Goal: Task Accomplishment & Management: Manage account settings

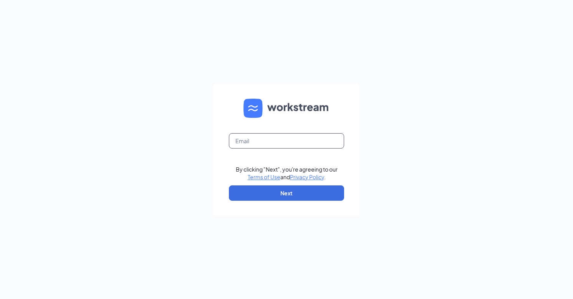
click at [252, 142] on input "text" at bounding box center [286, 140] width 115 height 15
type input "6002@internal-email.com"
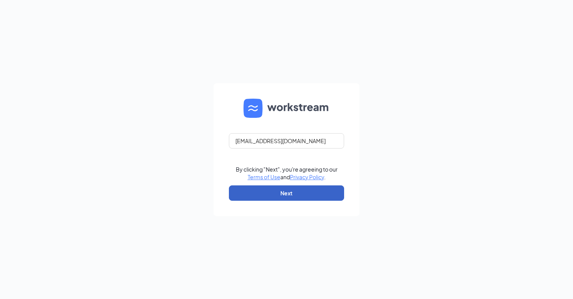
click at [285, 195] on button "Next" at bounding box center [286, 192] width 115 height 15
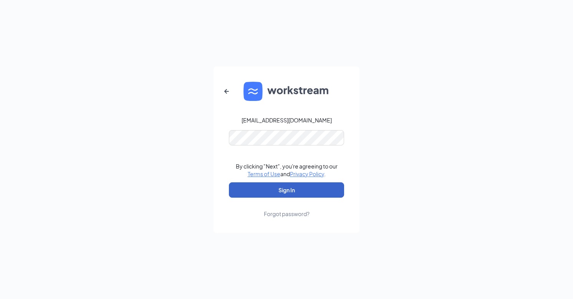
click at [292, 188] on button "Sign In" at bounding box center [286, 189] width 115 height 15
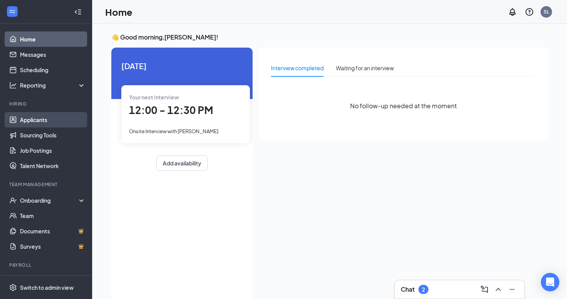
click at [27, 120] on link "Applicants" at bounding box center [53, 119] width 66 height 15
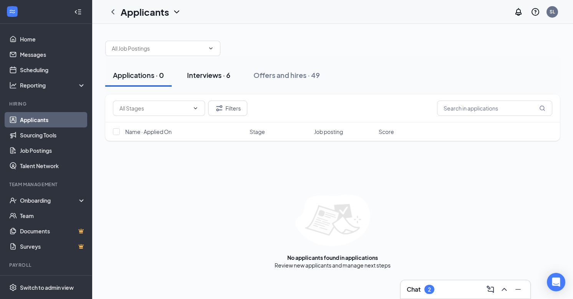
click at [213, 74] on div "Interviews · 6" at bounding box center [208, 75] width 43 height 10
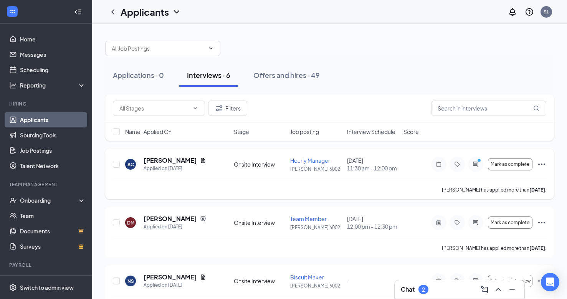
click at [541, 163] on icon "Ellipses" at bounding box center [541, 164] width 9 height 9
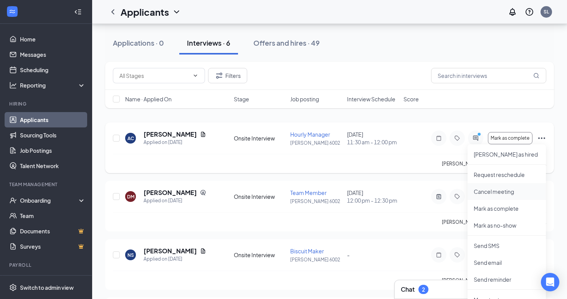
scroll to position [77, 0]
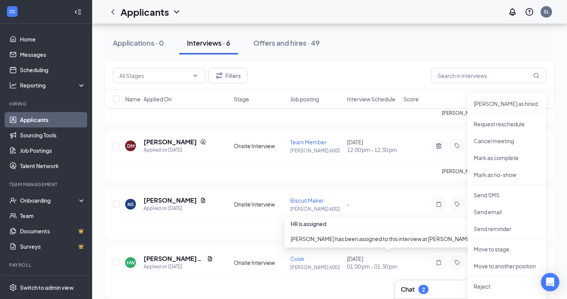
click at [408, 228] on div "HR is assigned" at bounding box center [388, 224] width 208 height 12
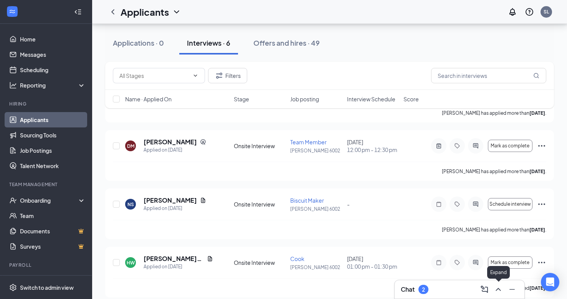
click at [499, 288] on icon "ChevronUp" at bounding box center [498, 289] width 9 height 9
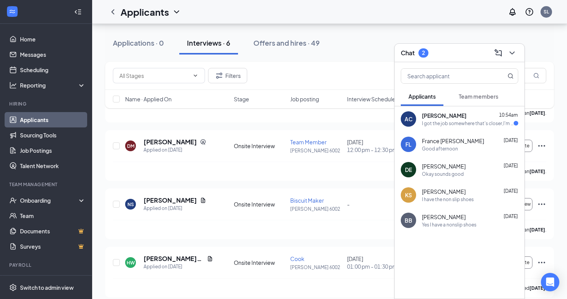
click at [479, 102] on button "Team members" at bounding box center [478, 96] width 55 height 19
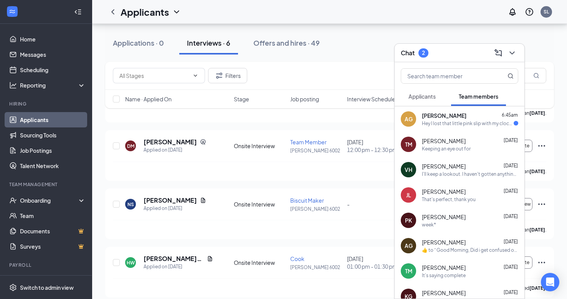
click at [471, 119] on div "[PERSON_NAME] 6:45am" at bounding box center [470, 116] width 96 height 8
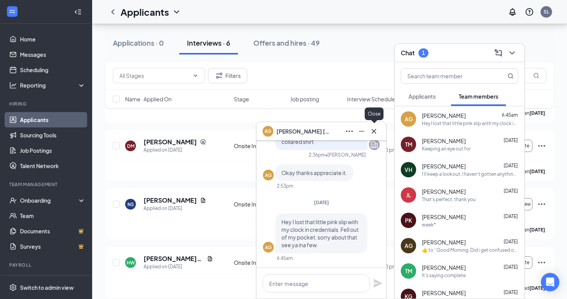
click at [370, 131] on icon "Cross" at bounding box center [373, 131] width 9 height 9
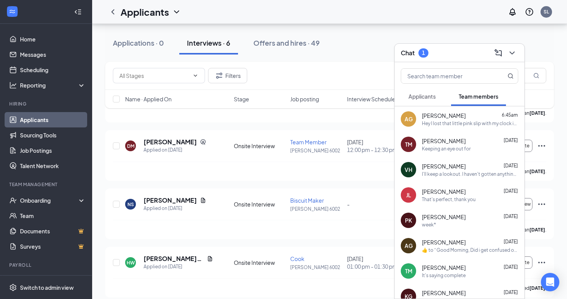
click at [421, 93] on span "Applicants" at bounding box center [421, 96] width 27 height 7
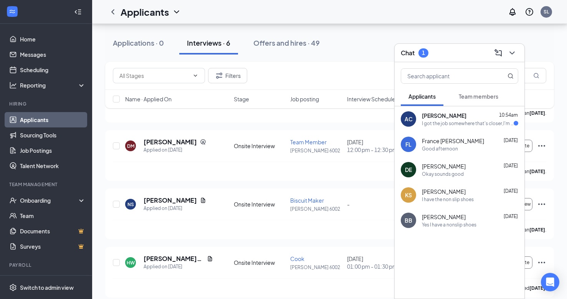
click at [438, 117] on span "[PERSON_NAME]" at bounding box center [444, 116] width 45 height 8
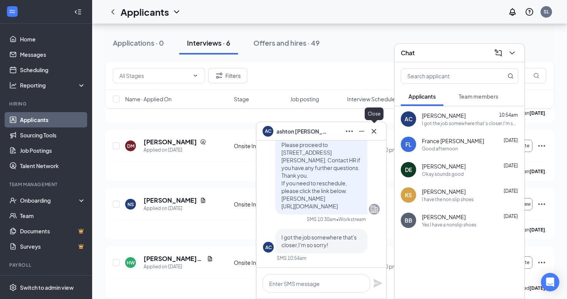
click at [376, 127] on icon "Cross" at bounding box center [373, 131] width 9 height 9
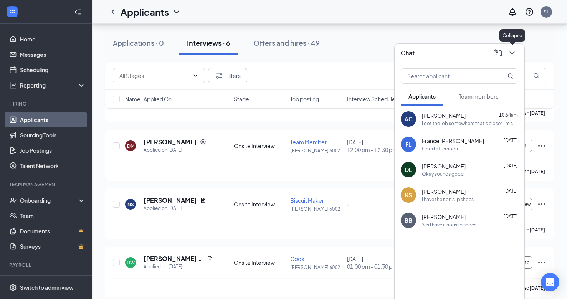
click at [516, 53] on icon "ChevronDown" at bounding box center [511, 52] width 9 height 9
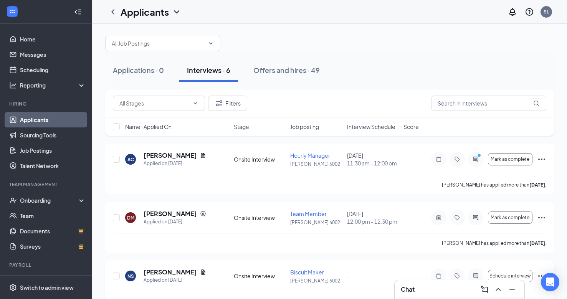
scroll to position [0, 0]
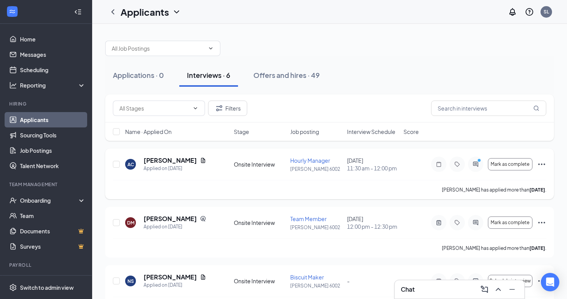
click at [544, 165] on icon "Ellipses" at bounding box center [541, 165] width 7 height 2
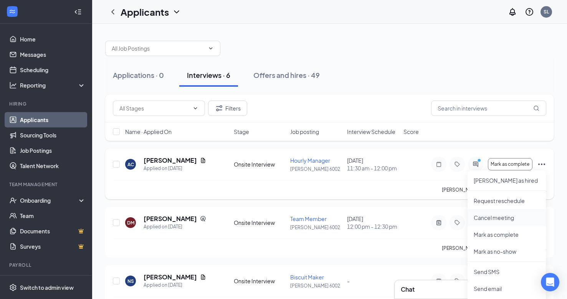
click at [497, 220] on p "Cancel meeting" at bounding box center [507, 218] width 66 height 8
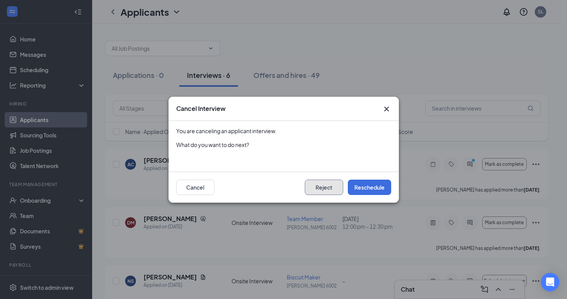
click at [329, 188] on button "Reject" at bounding box center [324, 187] width 38 height 15
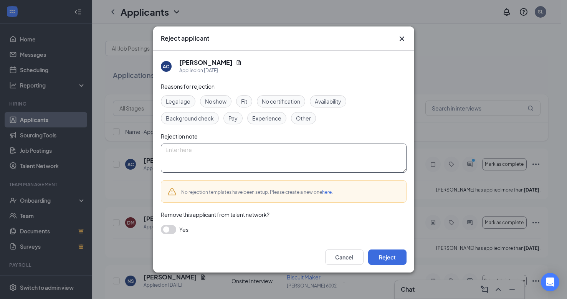
click at [220, 157] on textarea at bounding box center [284, 158] width 246 height 29
click at [300, 150] on textarea "Thank you for getting back to us regarding your applivation" at bounding box center [284, 158] width 246 height 29
type textarea "Thank you for getting back to us regarding your application and interview."
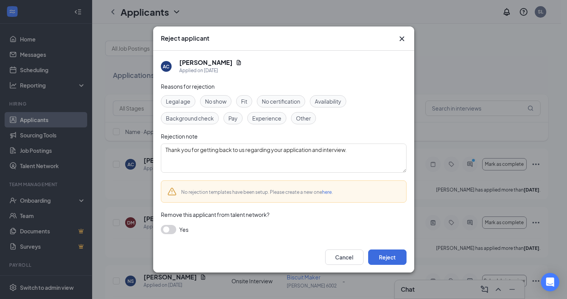
click at [165, 230] on button "button" at bounding box center [168, 229] width 15 height 9
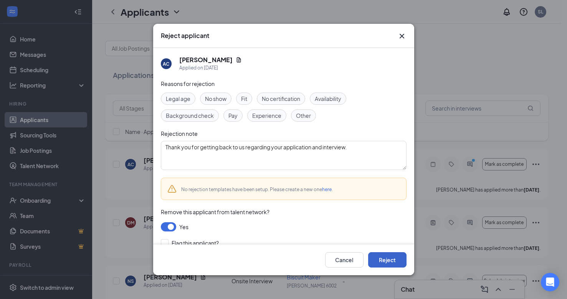
click at [389, 257] on button "Reject" at bounding box center [387, 259] width 38 height 15
